Goal: Transaction & Acquisition: Download file/media

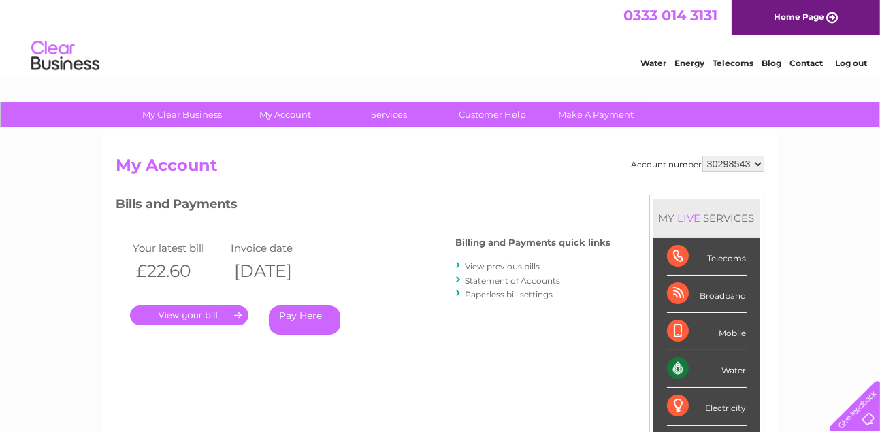
click at [212, 314] on link "." at bounding box center [189, 315] width 118 height 20
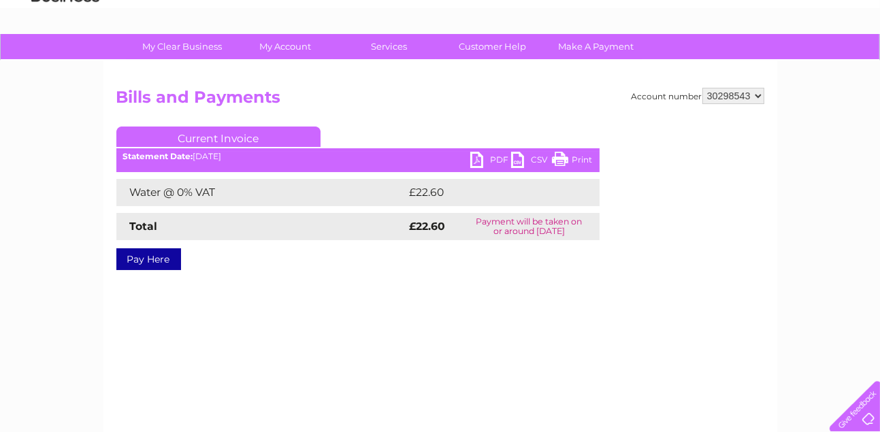
click at [474, 156] on link "PDF" at bounding box center [490, 162] width 41 height 20
